Goal: Task Accomplishment & Management: Complete application form

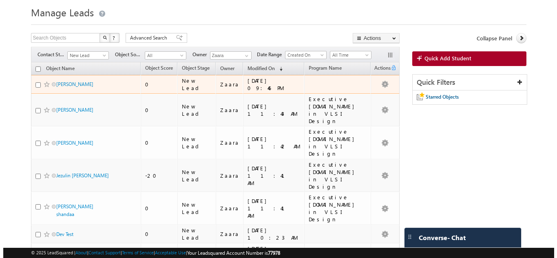
scroll to position [36, 0]
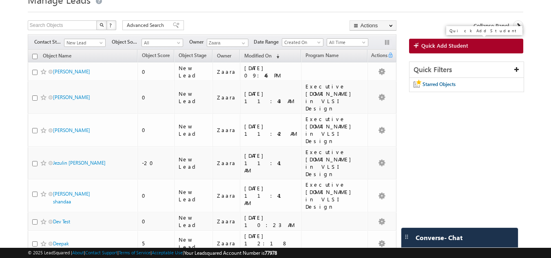
click at [441, 51] on link "Quick Add Student" at bounding box center [466, 46] width 115 height 15
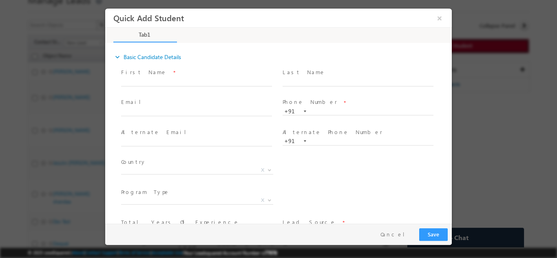
scroll to position [0, 0]
click at [331, 109] on input "text" at bounding box center [358, 111] width 151 height 8
type input "9663975230"
click at [334, 100] on span "Phone Number *" at bounding box center [358, 102] width 151 height 9
click at [160, 84] on input "text" at bounding box center [196, 82] width 151 height 8
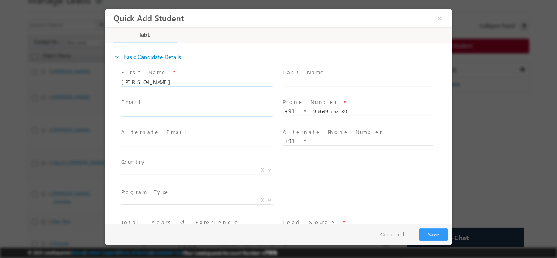
type input "Mohith"
click at [150, 110] on input "text" at bounding box center [196, 112] width 151 height 8
type input "mohithnoel66@gmail.com"
click at [162, 95] on div "First Name * Mohith" at bounding box center [201, 81] width 162 height 30
click at [162, 171] on span "X" at bounding box center [197, 170] width 152 height 8
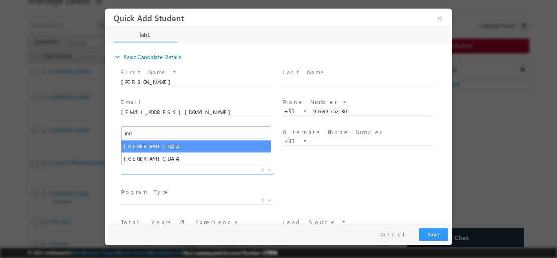
type input "ind"
select select "[GEOGRAPHIC_DATA]"
select select
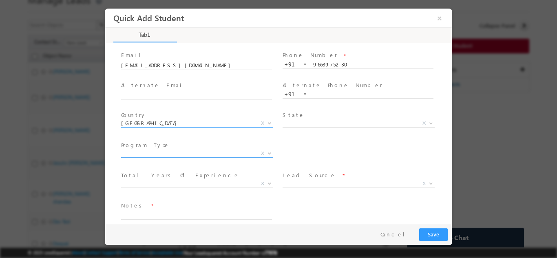
scroll to position [56, 0]
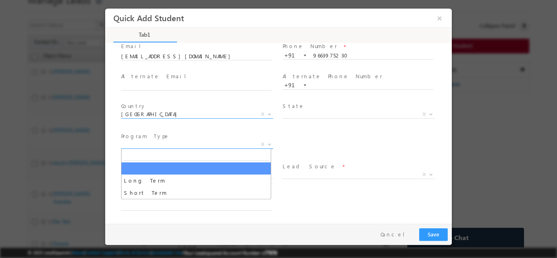
click at [177, 146] on span "X" at bounding box center [197, 144] width 152 height 8
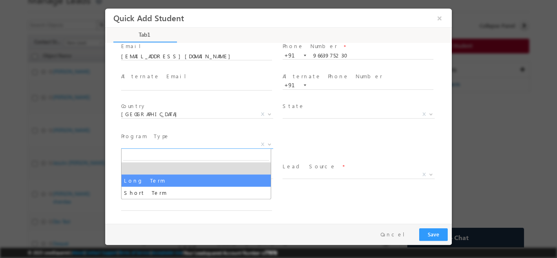
select select "Long Term"
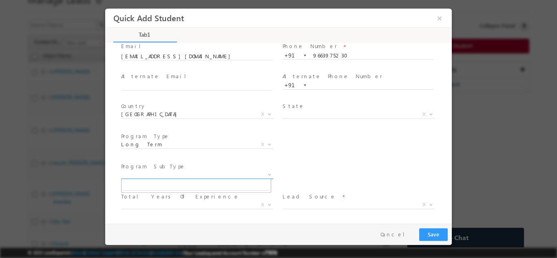
click at [213, 172] on span "X" at bounding box center [197, 175] width 152 height 8
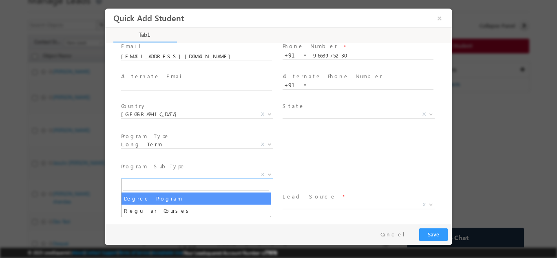
select select "Degree Program"
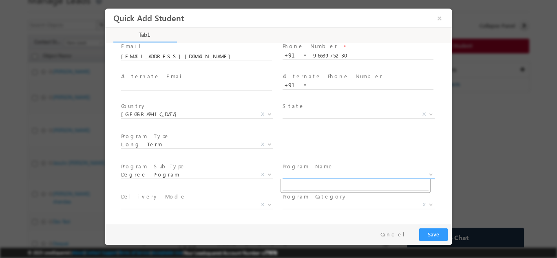
click at [306, 172] on span "X" at bounding box center [359, 175] width 152 height 8
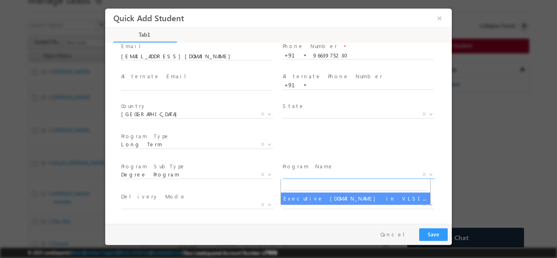
select select "Executive M.Tech in VLSI Design"
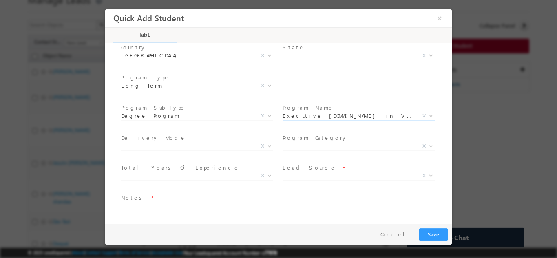
scroll to position [116, 0]
click at [147, 146] on span "X" at bounding box center [197, 145] width 152 height 8
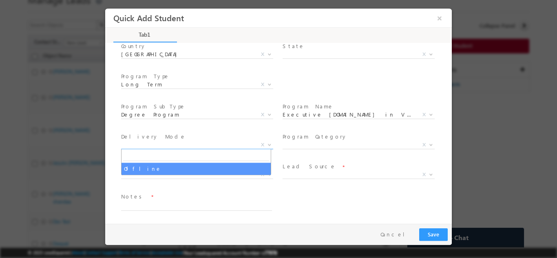
select select "Offline"
